Goal: Information Seeking & Learning: Learn about a topic

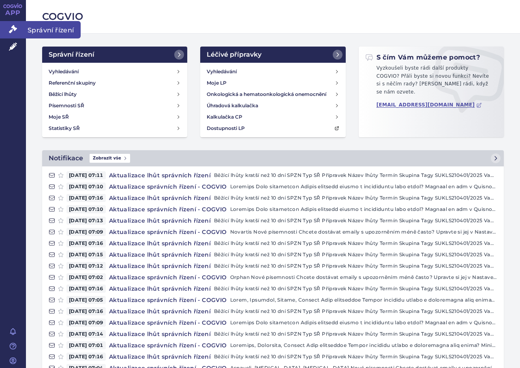
click at [17, 30] on link "Správní řízení" at bounding box center [13, 29] width 26 height 17
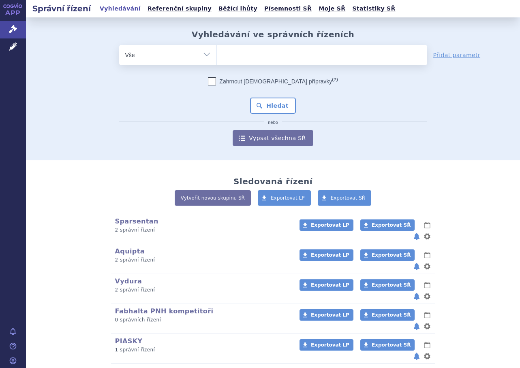
click at [240, 51] on ul at bounding box center [322, 53] width 210 height 17
click at [217, 51] on select at bounding box center [216, 55] width 0 height 20
type input "ki"
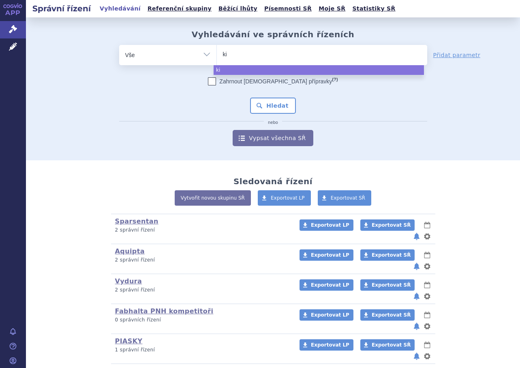
type input "kis"
type input "kisq"
type input "kisqal"
type input "[MEDICAL_DATA]"
select select "[MEDICAL_DATA]"
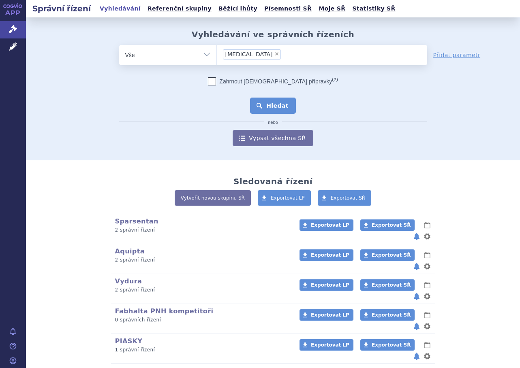
click at [261, 108] on button "Hledat" at bounding box center [273, 106] width 46 height 16
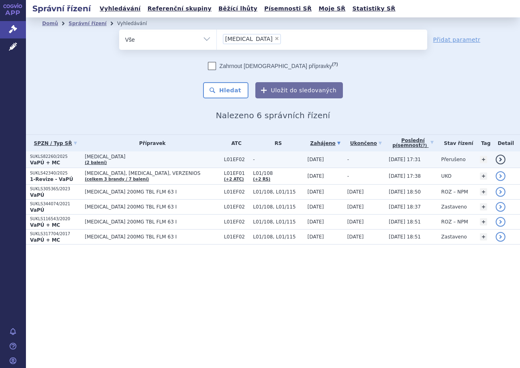
click at [259, 161] on span "-" at bounding box center [278, 160] width 50 height 6
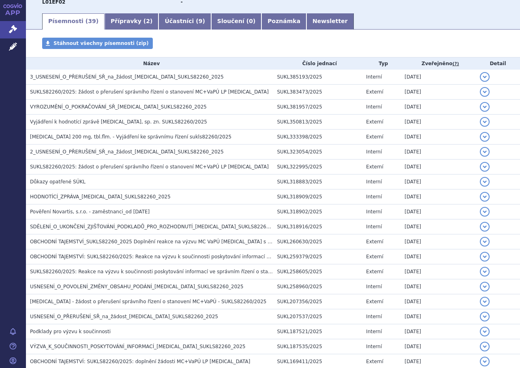
scroll to position [125, 0]
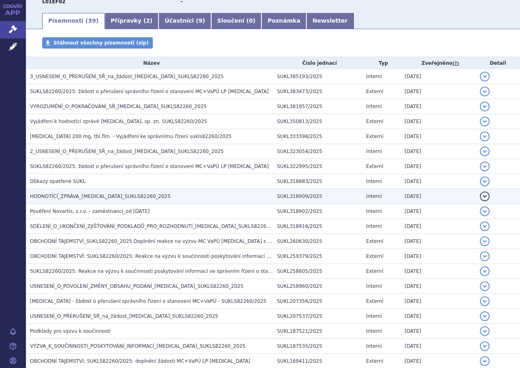
click at [225, 199] on h3 "HODNOTÍCÍ_ZPRÁVA_KISQALI_SUKLS82260_2025" at bounding box center [151, 197] width 243 height 8
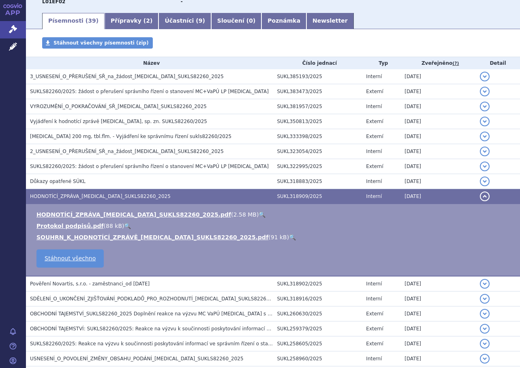
click at [289, 236] on link "🔍" at bounding box center [292, 237] width 7 height 6
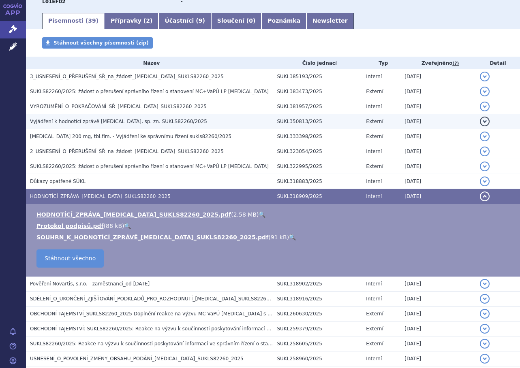
click at [107, 124] on span "Vyjádření k hodnotící zprávě KISQALI, sp. zn. SUKLS82260/2025" at bounding box center [118, 122] width 177 height 6
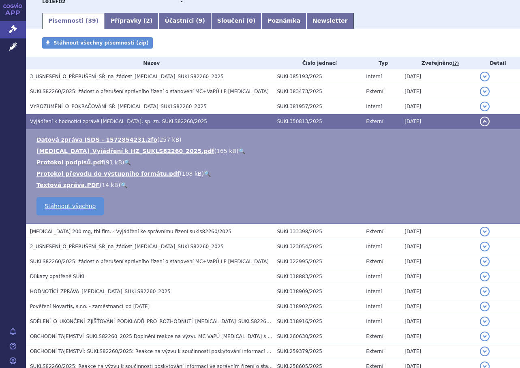
click at [238, 150] on link "🔍" at bounding box center [241, 151] width 7 height 6
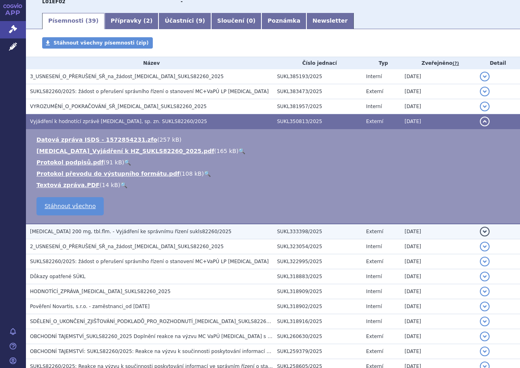
click at [180, 230] on span "KISQALI 200 mg, tbl.flm. - Vyjádření ke správnímu řízení sukls82260/2025" at bounding box center [130, 232] width 201 height 6
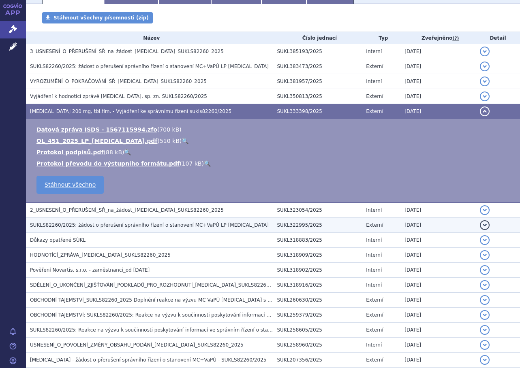
scroll to position [151, 0]
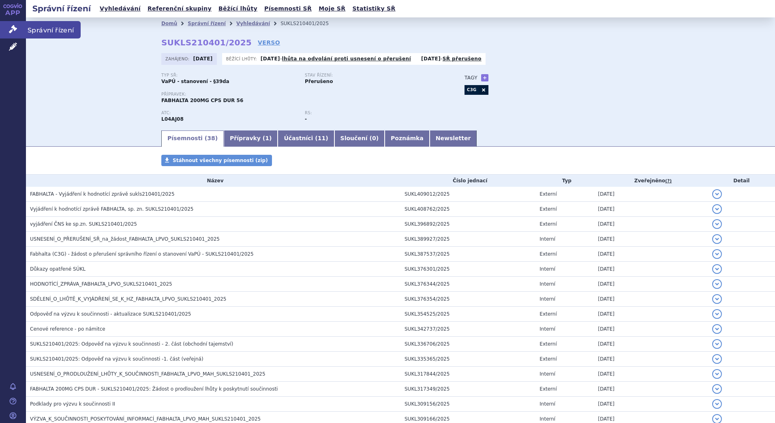
click at [14, 32] on icon at bounding box center [13, 29] width 8 height 8
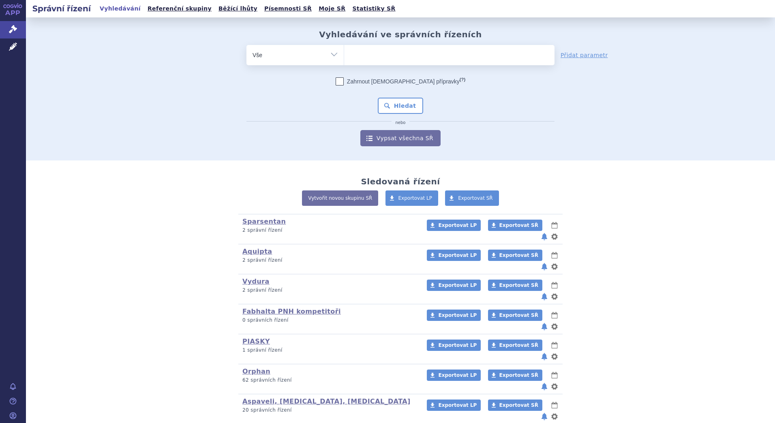
click at [364, 60] on ul at bounding box center [449, 53] width 210 height 17
click at [344, 60] on select at bounding box center [344, 55] width 0 height 20
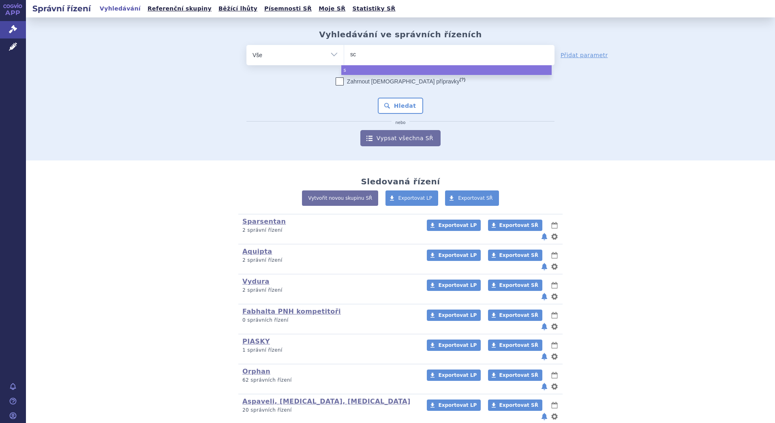
type input "sce"
type input "scem"
type input "scembl"
type input "scemblix"
select select "scemblix"
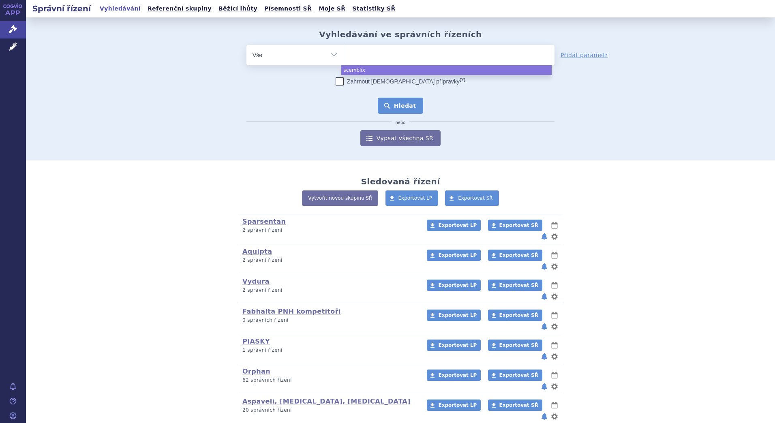
click at [396, 105] on button "Hledat" at bounding box center [401, 106] width 46 height 16
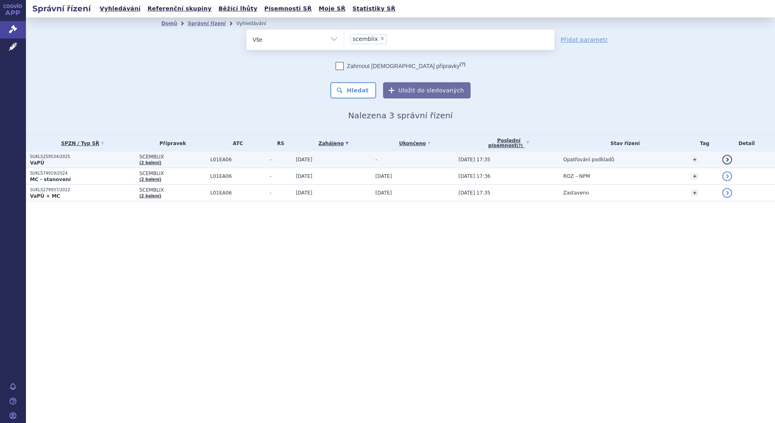
click at [338, 161] on td "30.06.2025" at bounding box center [331, 160] width 79 height 17
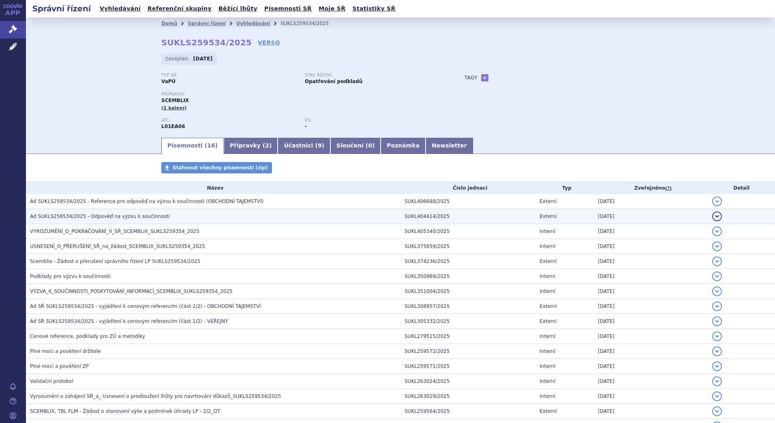
click at [195, 218] on h3 "Ad SUKLS259534/2025 - Odpověď na výzvu k součinnosti" at bounding box center [215, 216] width 370 height 8
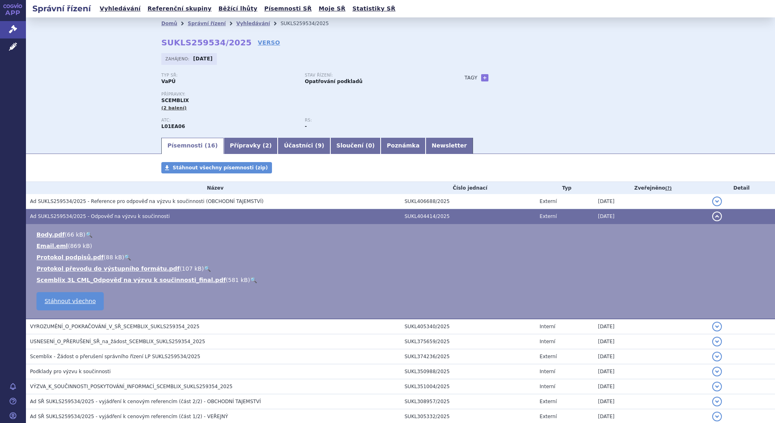
click at [250, 280] on link "🔍" at bounding box center [253, 280] width 7 height 6
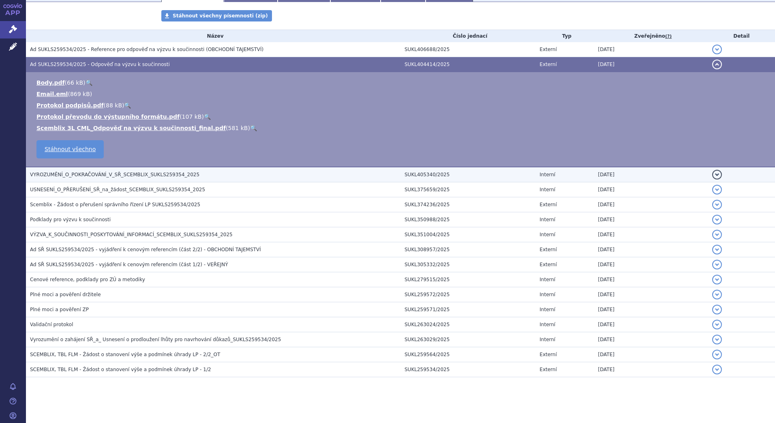
scroll to position [155, 0]
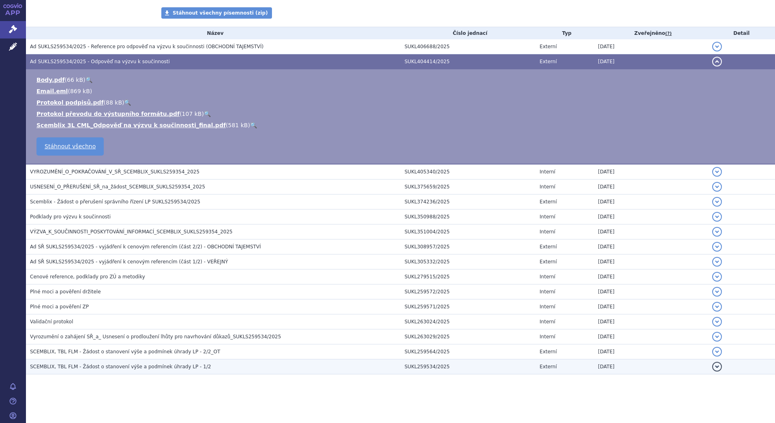
click at [165, 366] on span "SCEMBLIX, TBL FLM - Žádost o stanovení výše a podmínek úhrady LP - 1/2" at bounding box center [120, 367] width 181 height 6
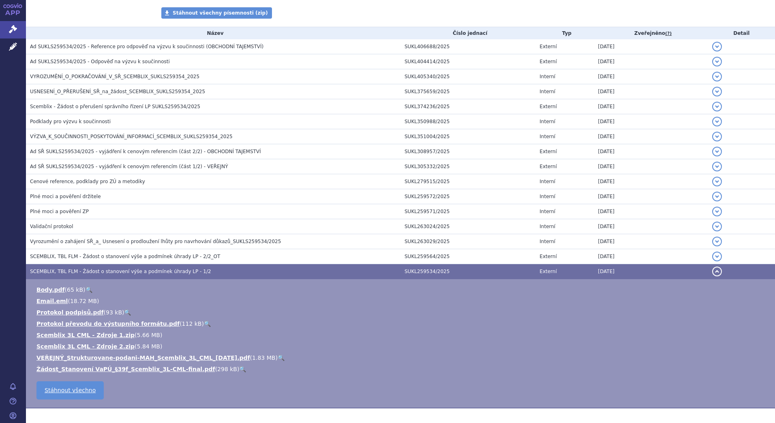
scroll to position [189, 0]
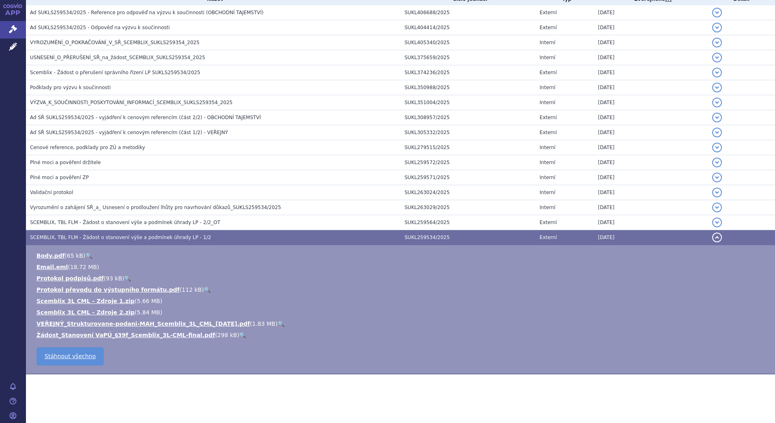
click at [278, 323] on link "🔍" at bounding box center [281, 324] width 7 height 6
